Goal: Navigation & Orientation: Understand site structure

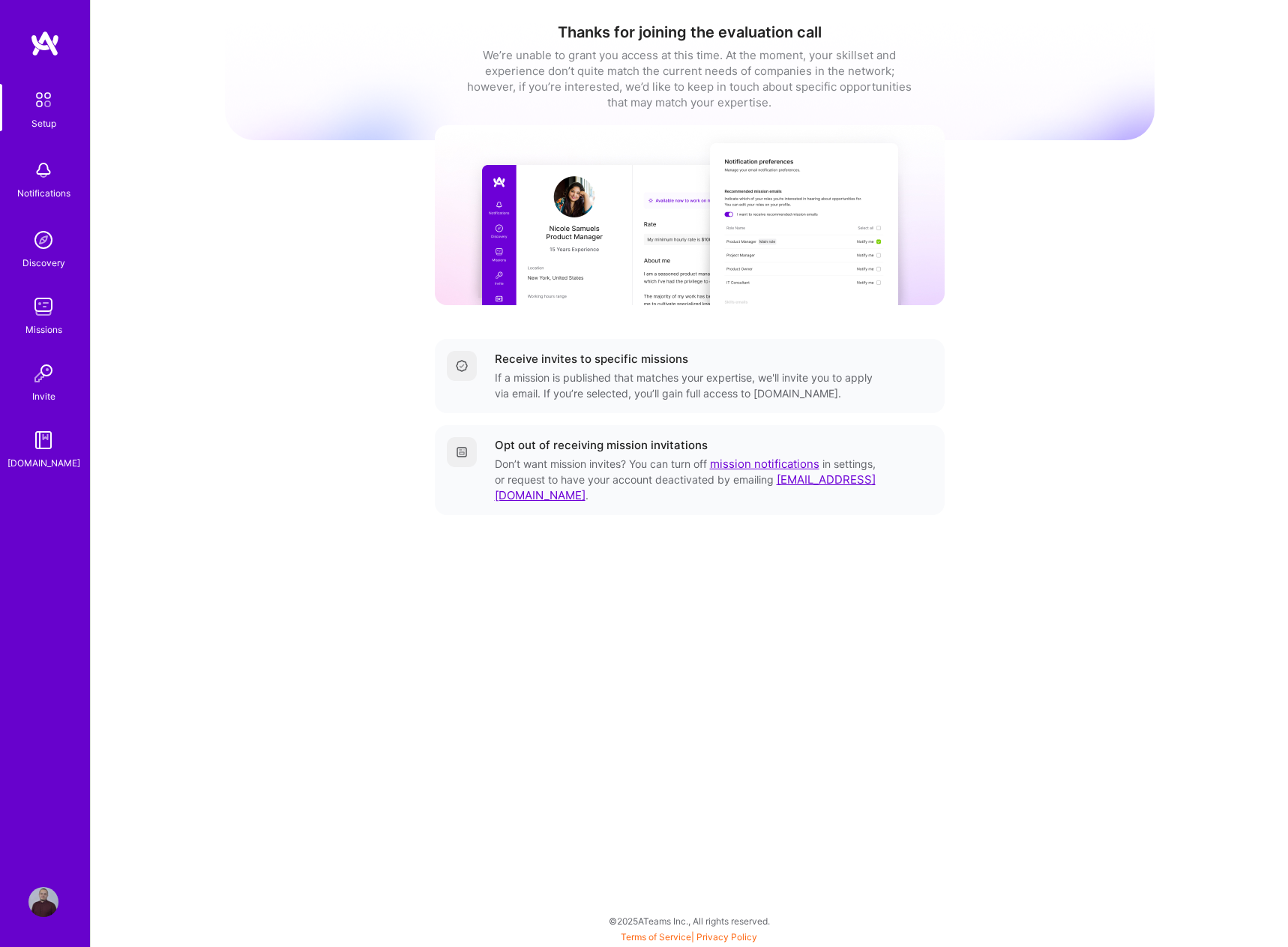
click at [34, 895] on img at bounding box center [44, 902] width 30 height 30
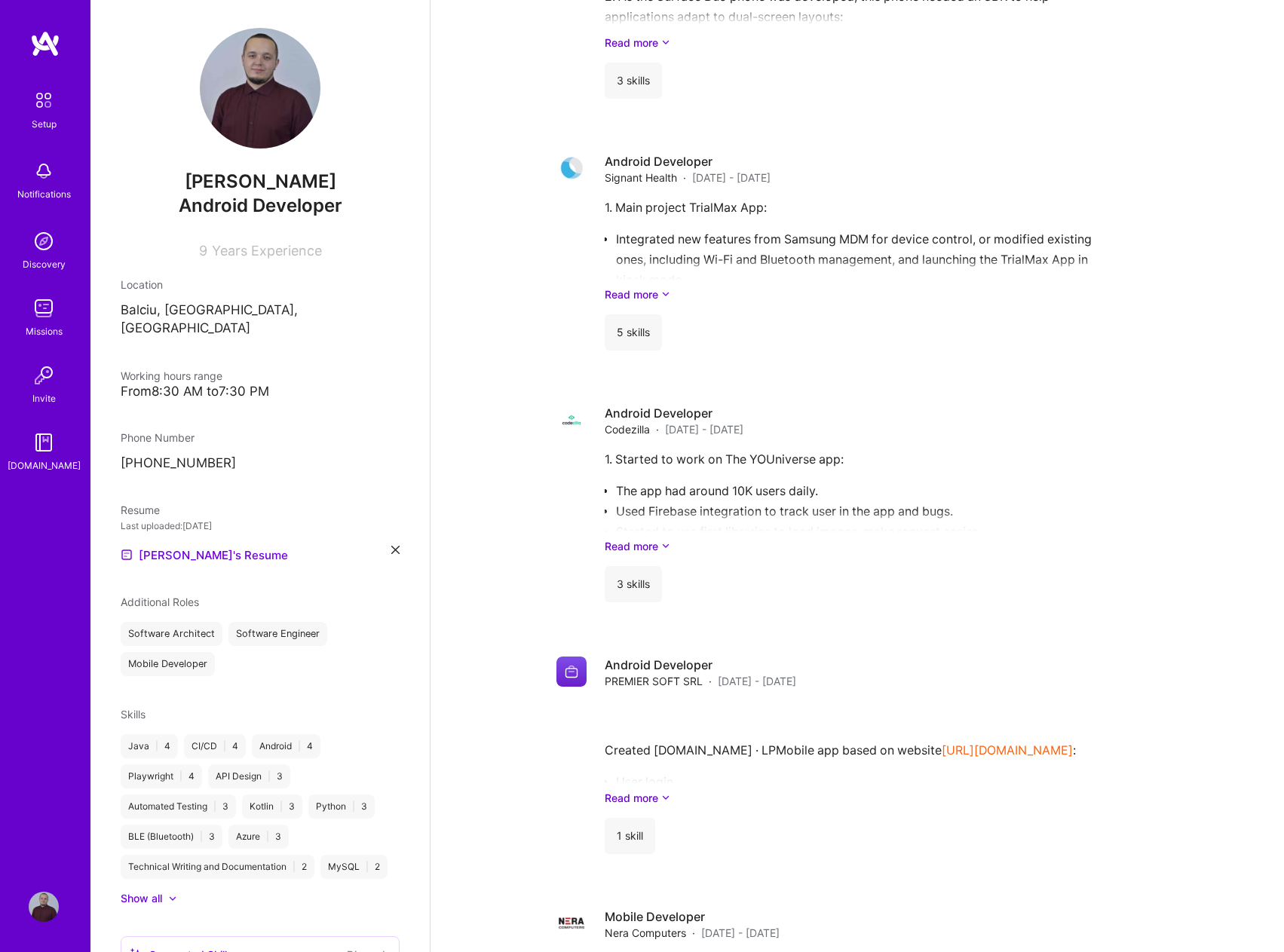
scroll to position [228, 0]
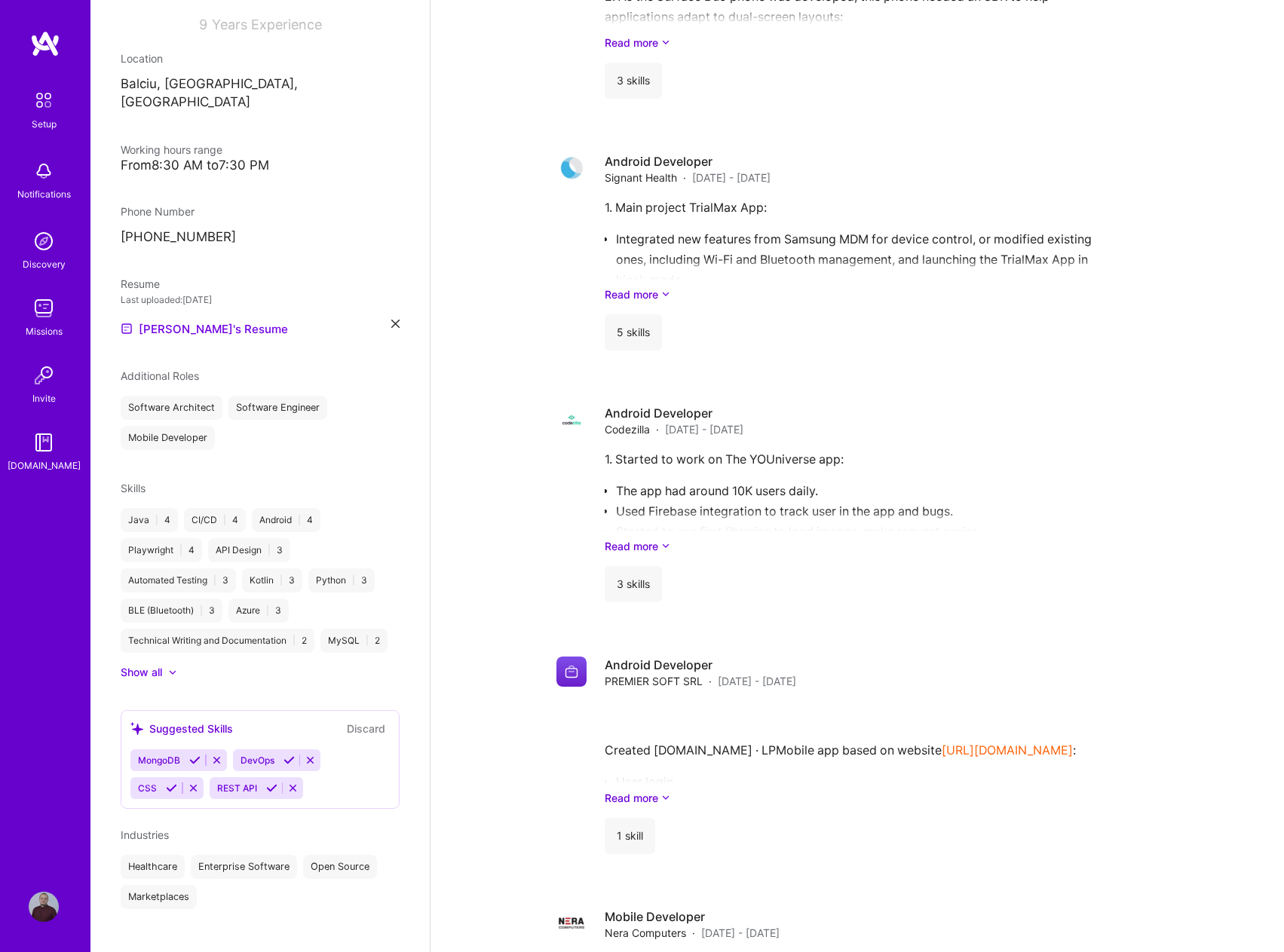
click at [352, 720] on button "Discard" at bounding box center [366, 729] width 48 height 17
click at [165, 665] on div at bounding box center [165, 673] width 6 height 15
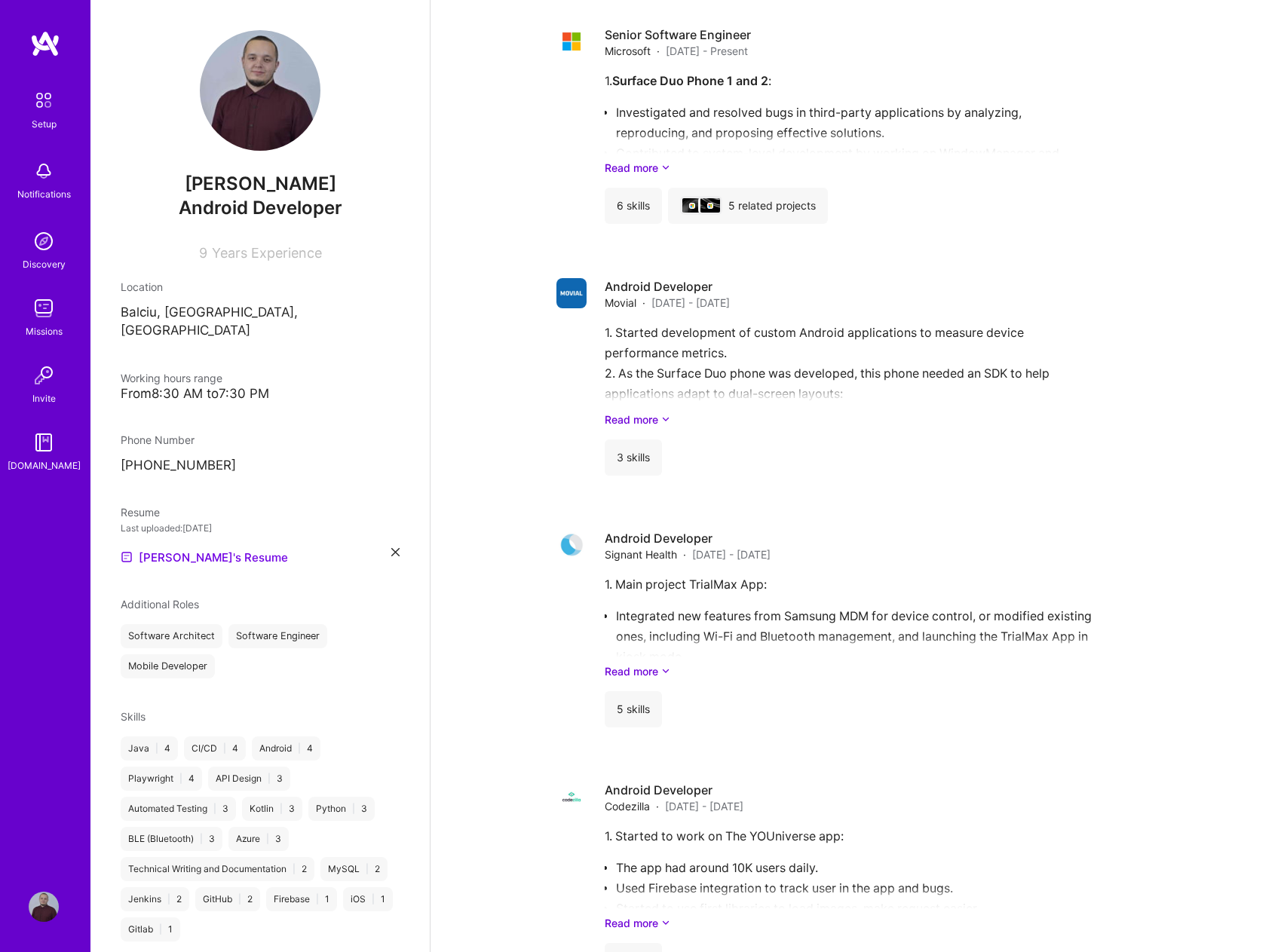
scroll to position [829, 0]
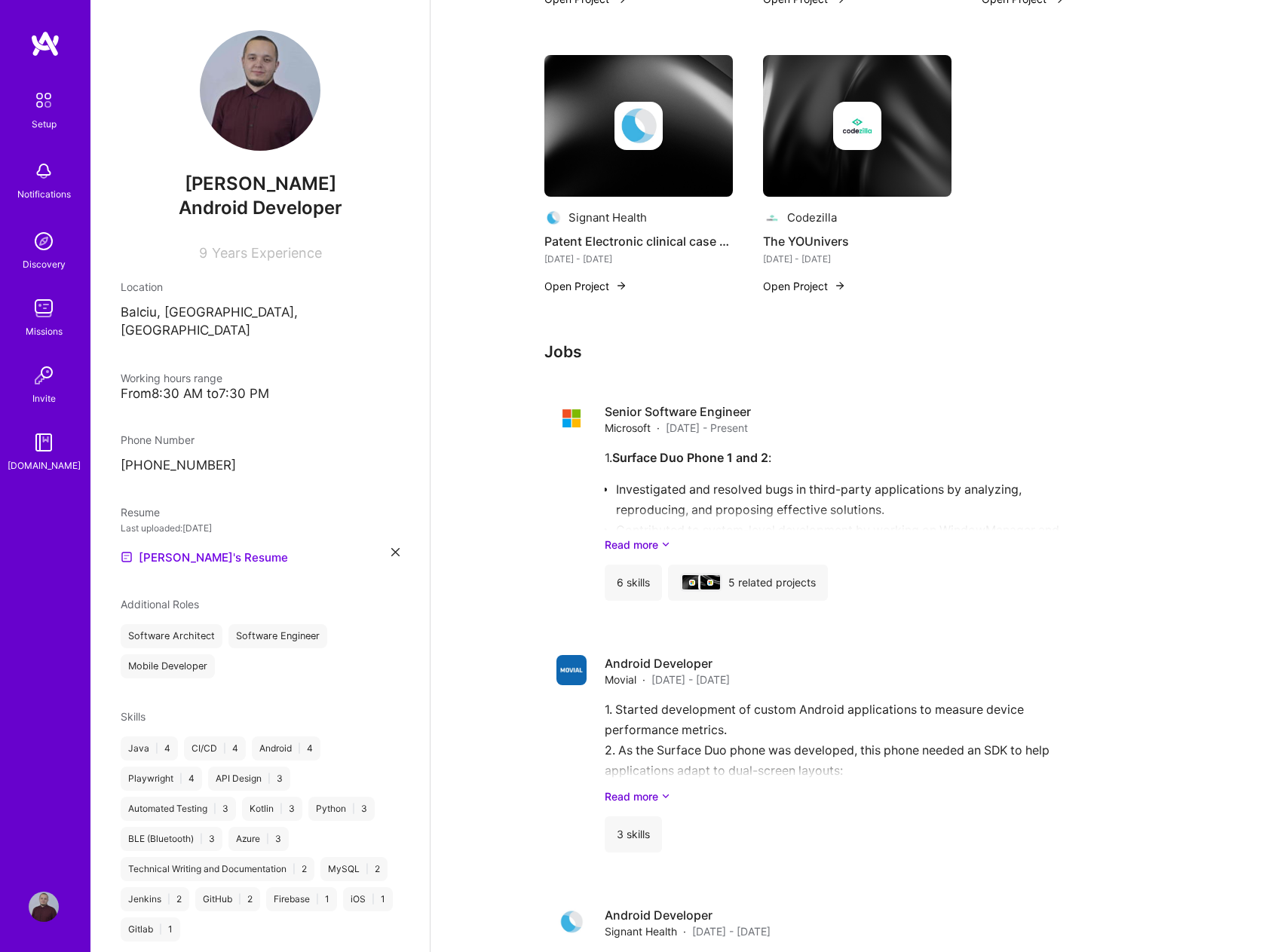
click at [33, 235] on img at bounding box center [44, 241] width 31 height 31
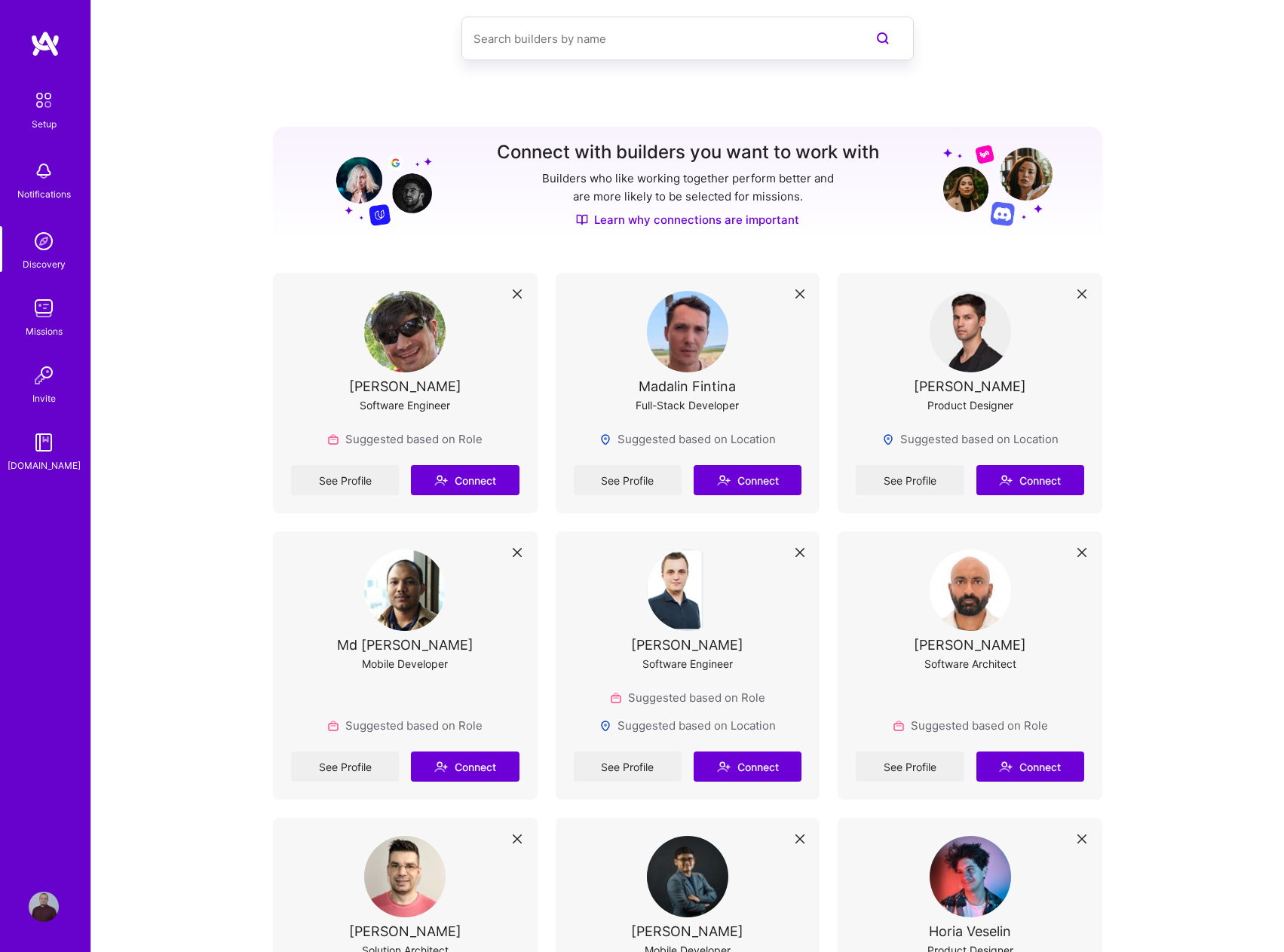
scroll to position [226, 0]
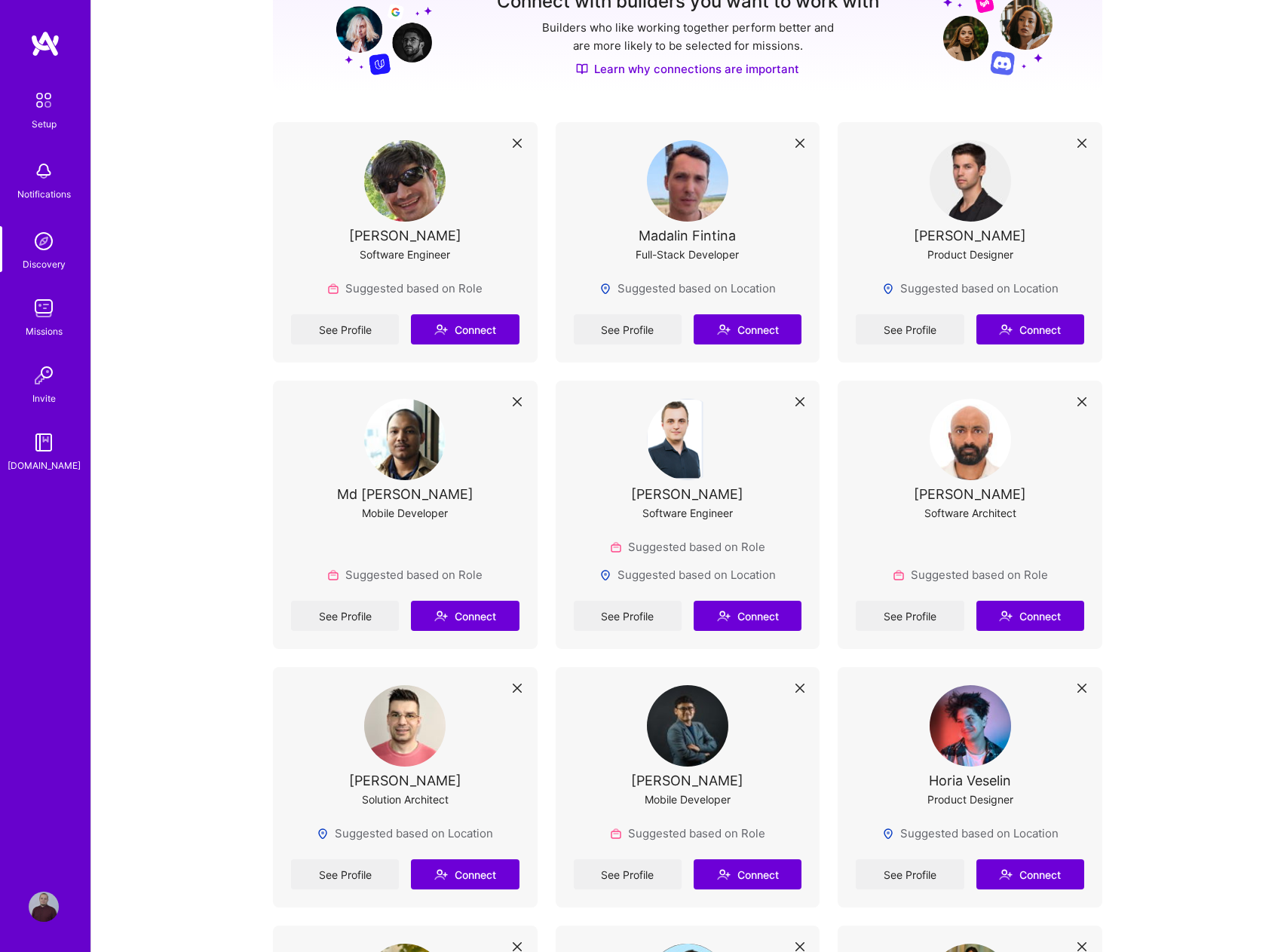
click at [55, 309] on img at bounding box center [44, 308] width 31 height 31
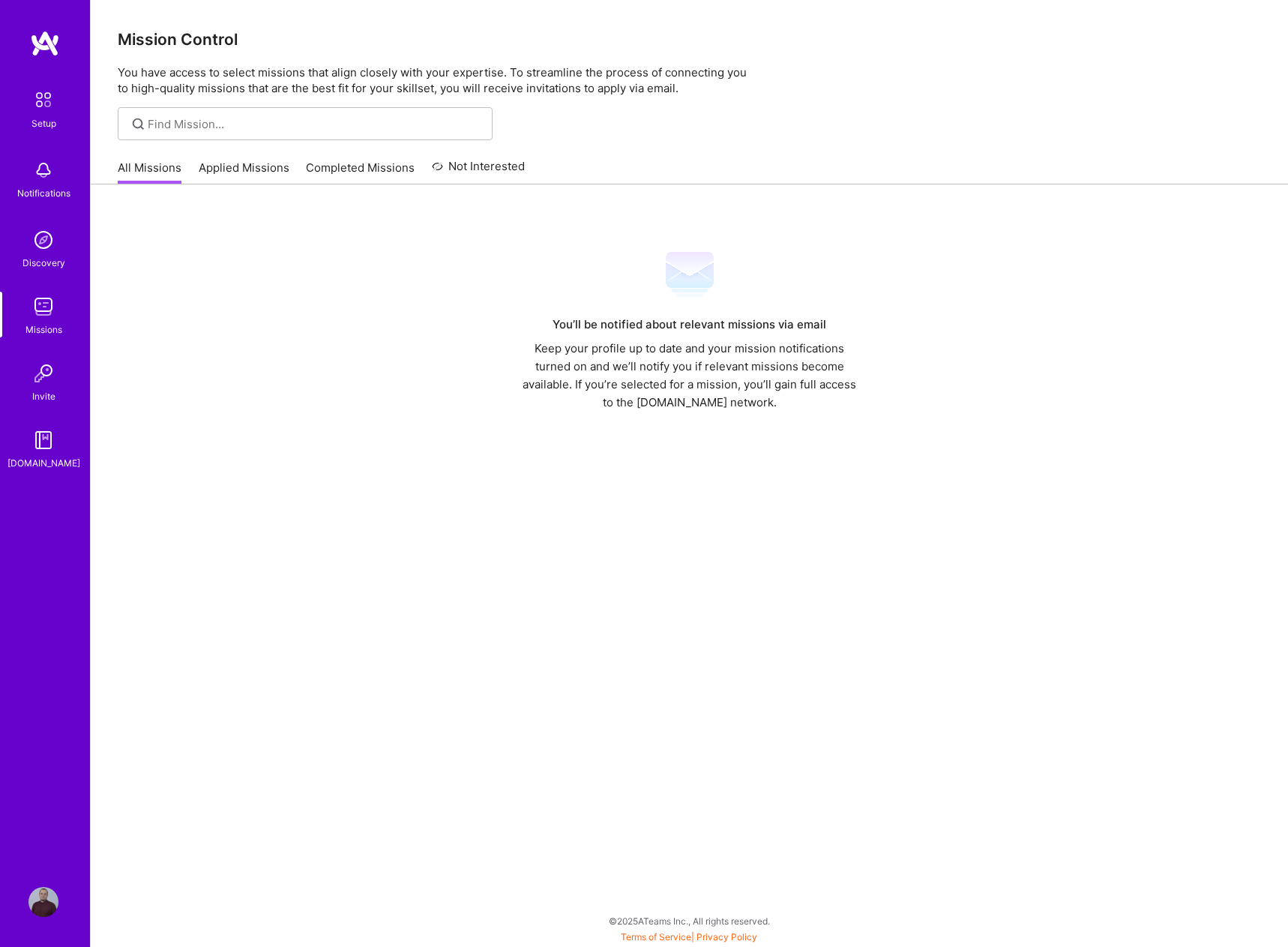
click at [52, 177] on img at bounding box center [44, 171] width 30 height 30
click at [51, 230] on img at bounding box center [44, 240] width 30 height 30
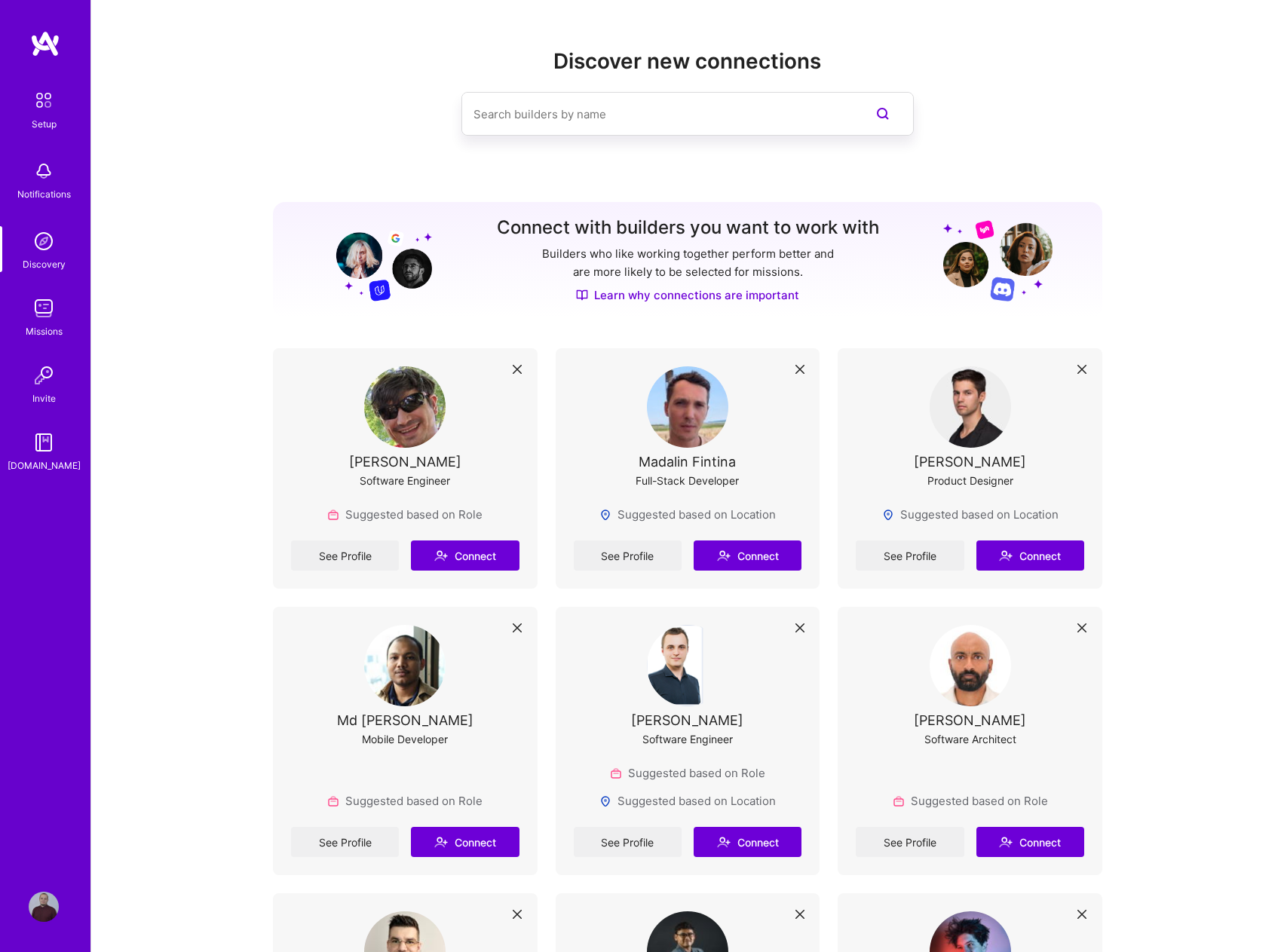
click at [51, 107] on img at bounding box center [43, 100] width 31 height 31
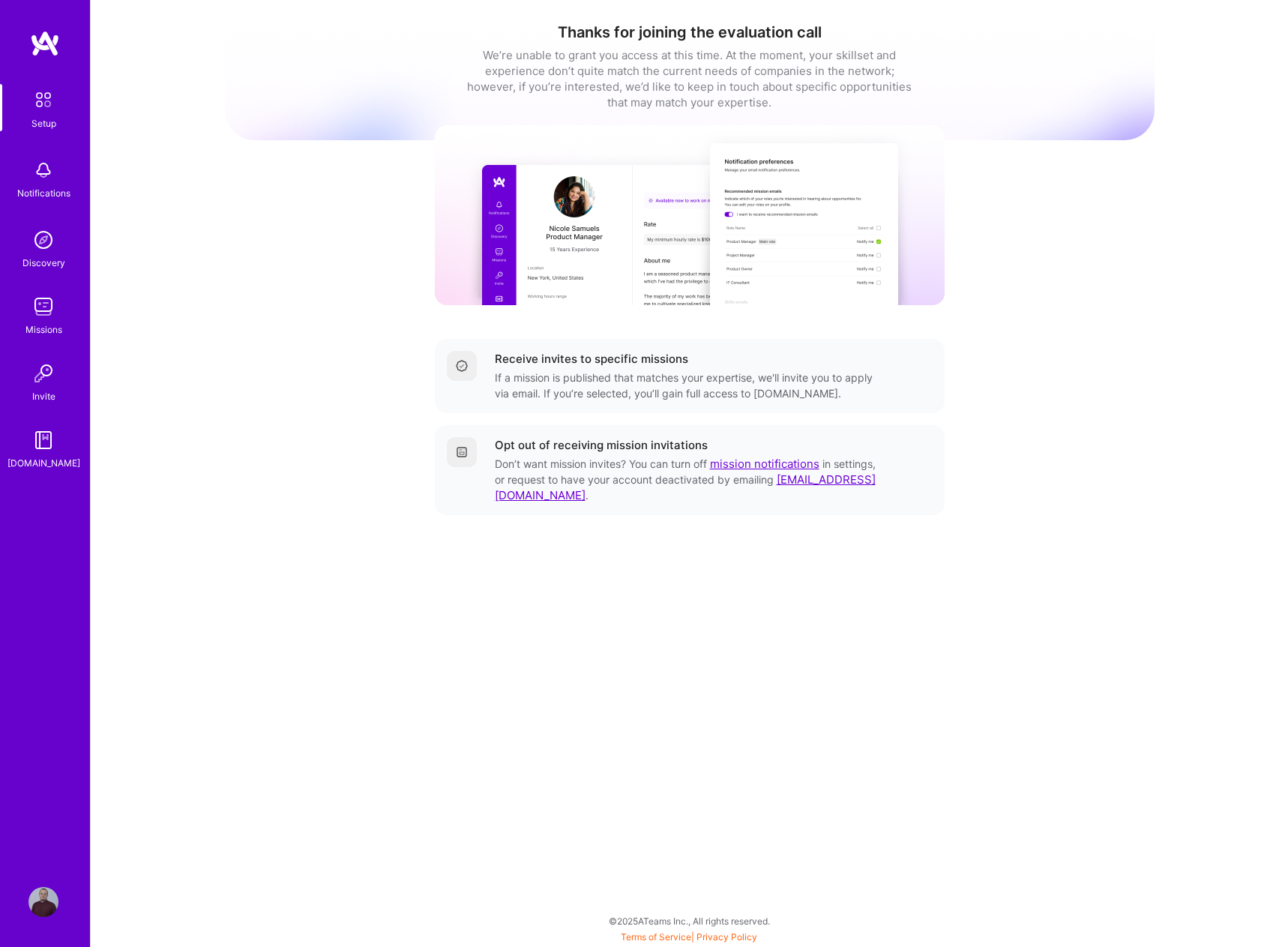
click at [46, 378] on img at bounding box center [44, 374] width 30 height 30
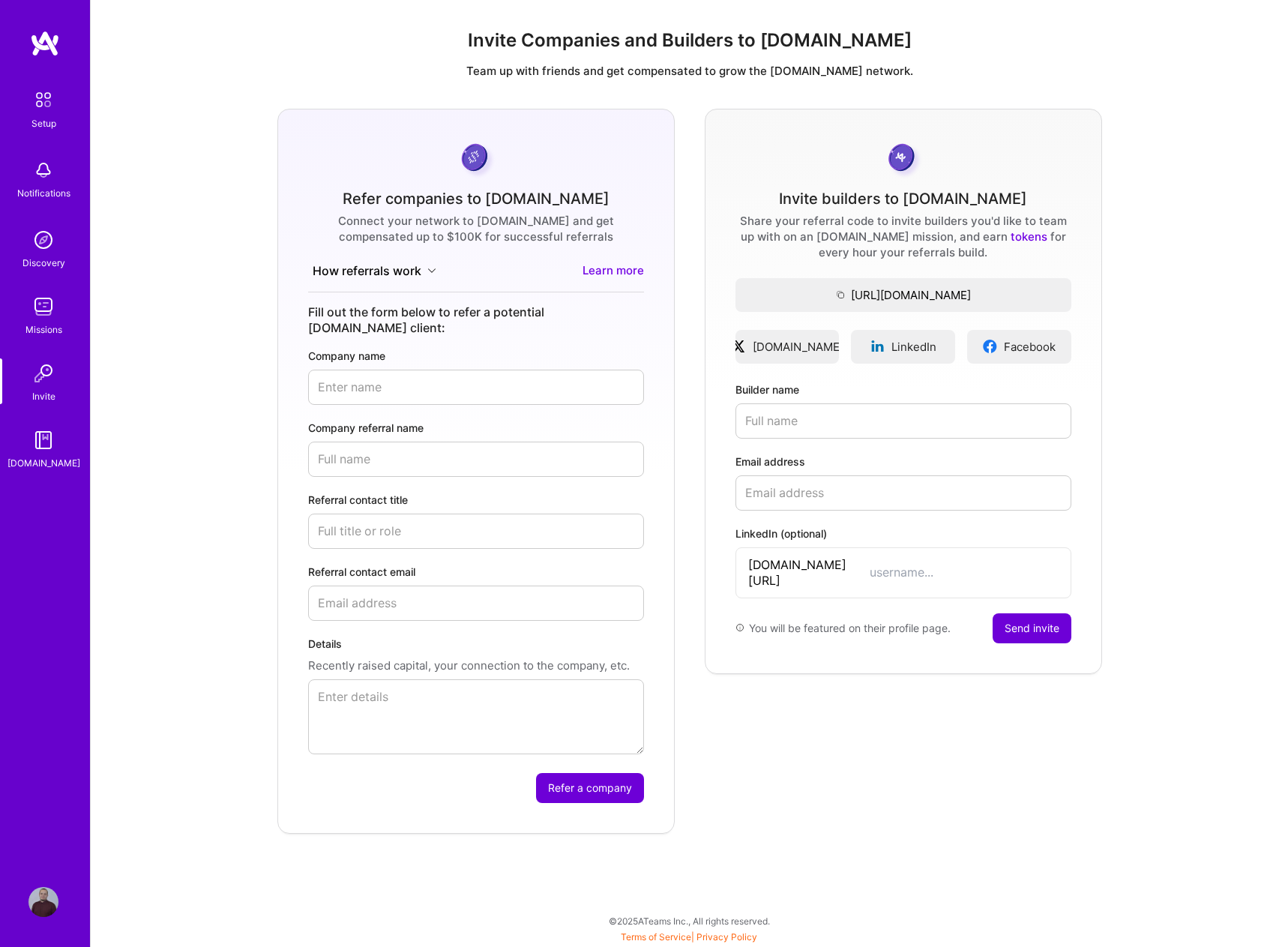
click at [45, 445] on img at bounding box center [44, 440] width 30 height 30
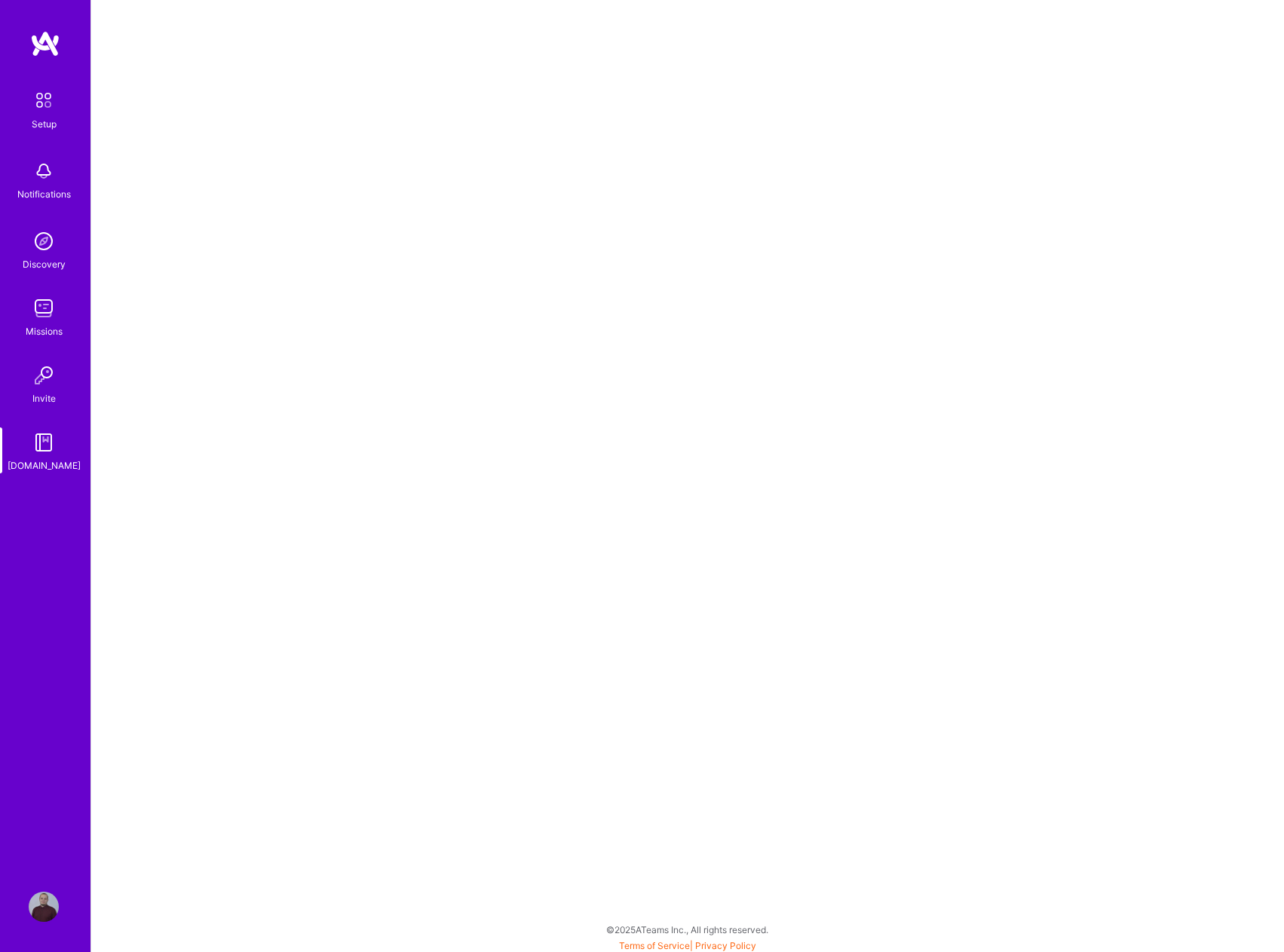
click at [38, 383] on img at bounding box center [44, 376] width 31 height 31
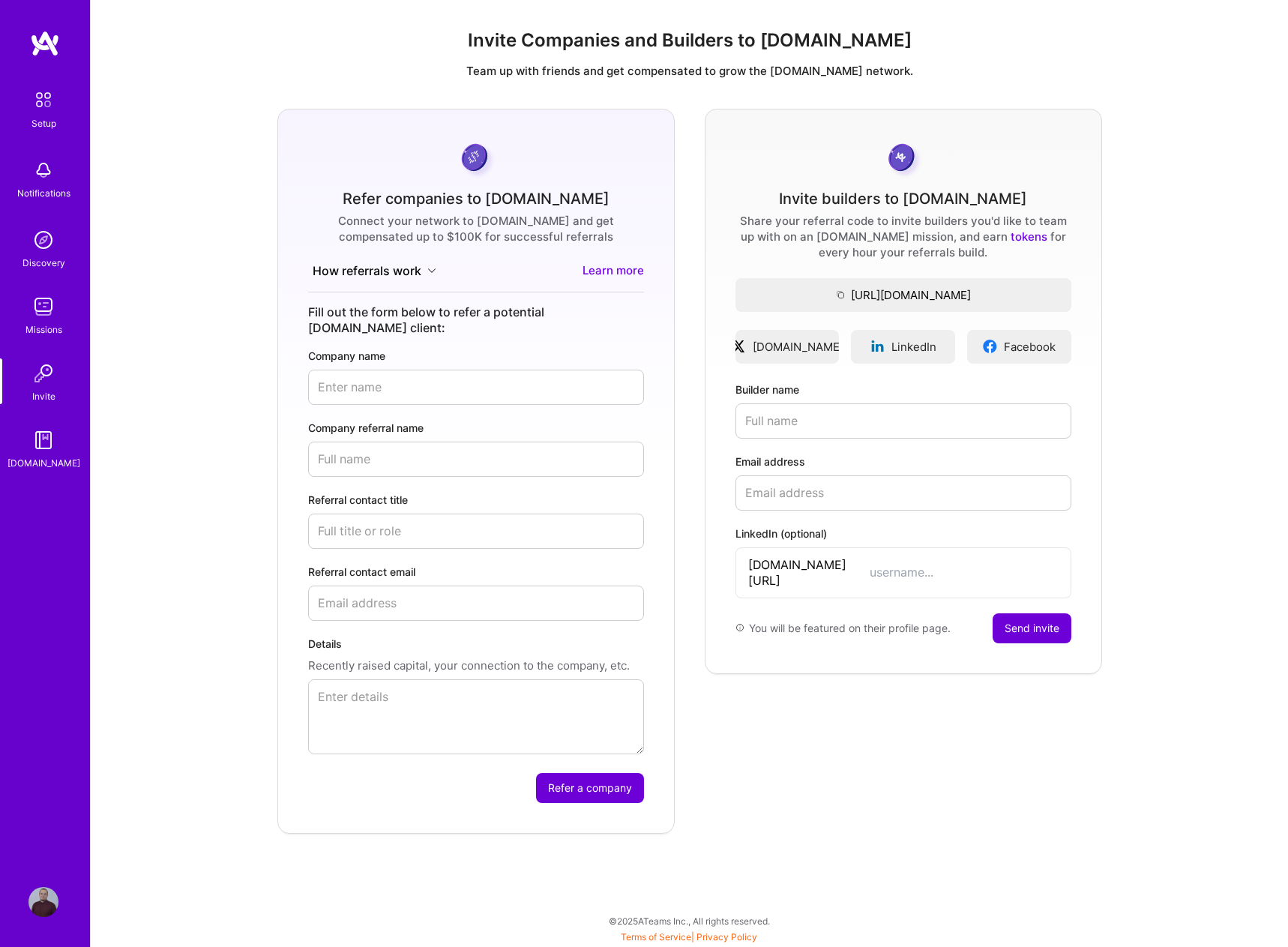
click at [42, 308] on img at bounding box center [44, 306] width 30 height 30
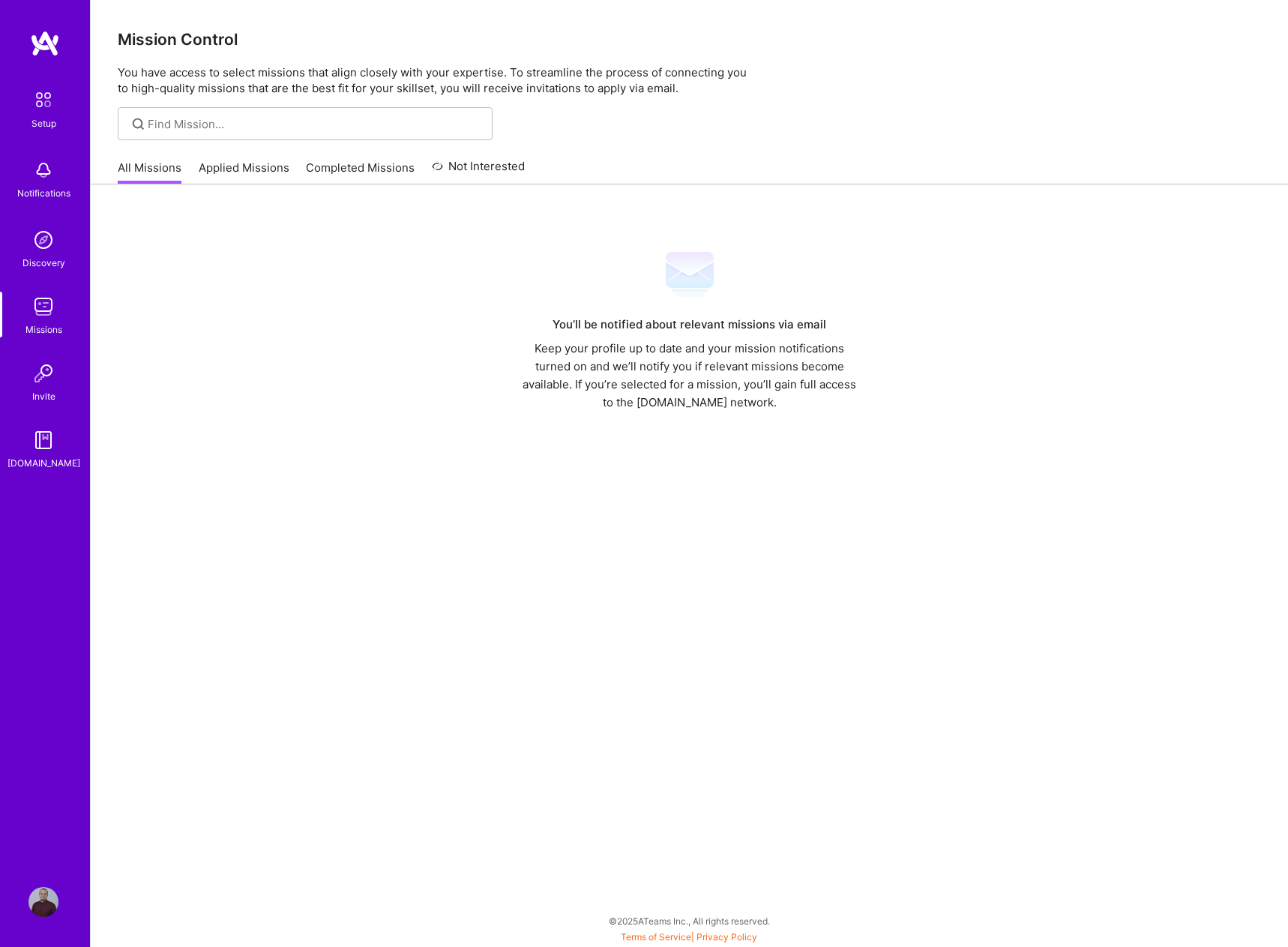
click at [42, 234] on img at bounding box center [44, 240] width 30 height 30
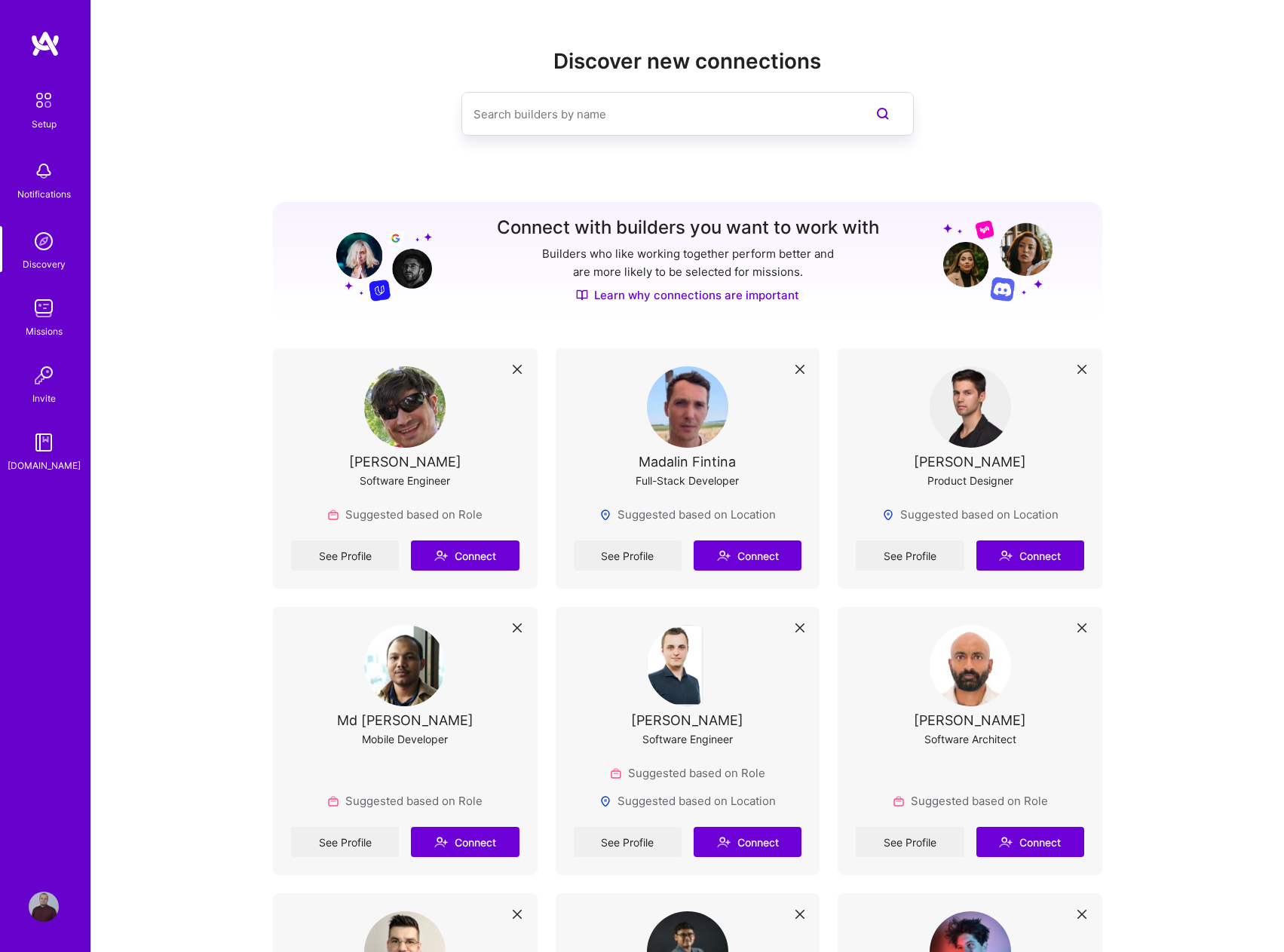
click at [47, 184] on img at bounding box center [44, 172] width 31 height 31
click at [43, 106] on img at bounding box center [43, 100] width 31 height 31
